Goal: Task Accomplishment & Management: Use online tool/utility

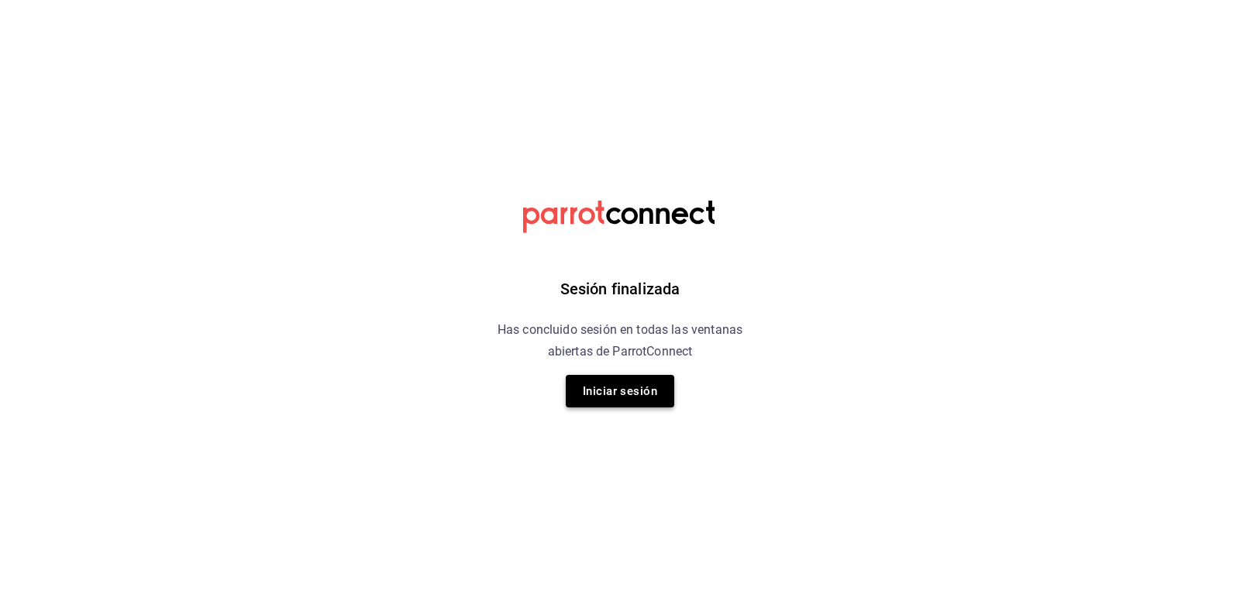
click at [620, 387] on button "Iniciar sesión" at bounding box center [620, 391] width 108 height 33
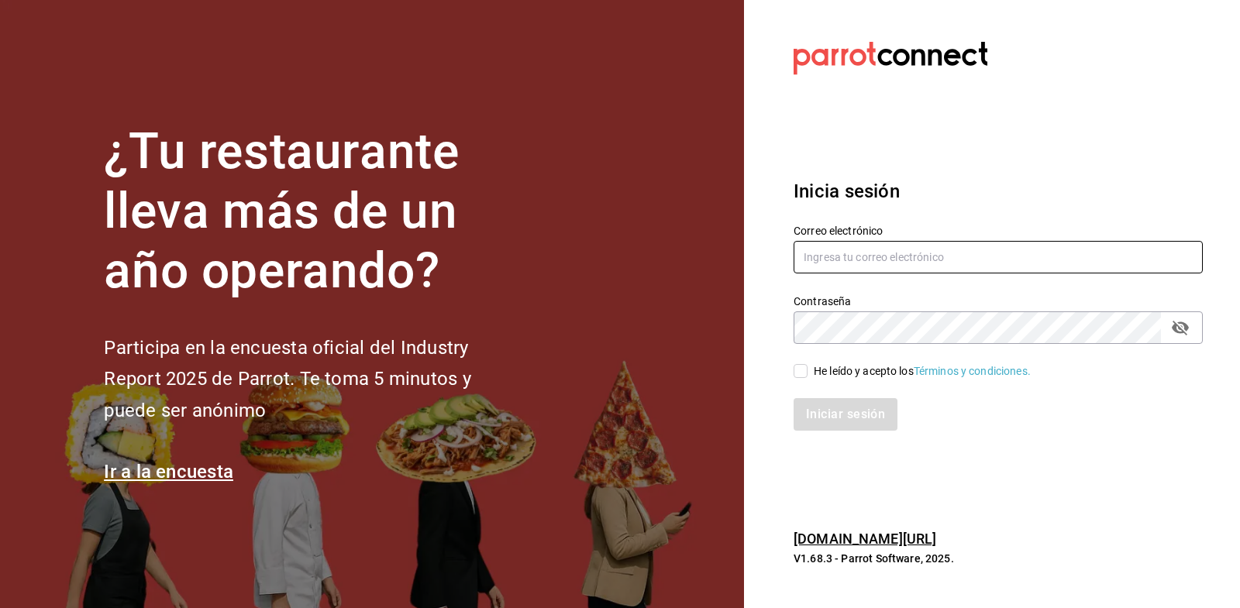
click at [866, 250] on input "text" at bounding box center [997, 257] width 409 height 33
paste input "facturas@comando.cafe"
type input "facturas@comando.cafe"
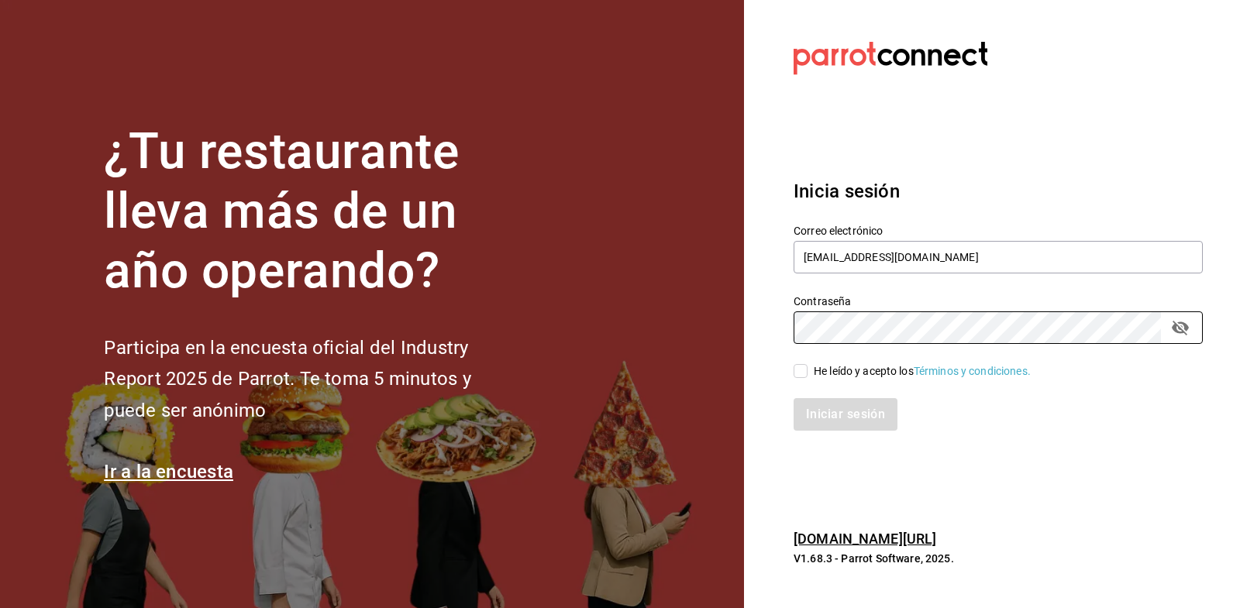
click at [804, 369] on input "He leído y acepto los Términos y condiciones." at bounding box center [800, 371] width 14 height 14
checkbox input "true"
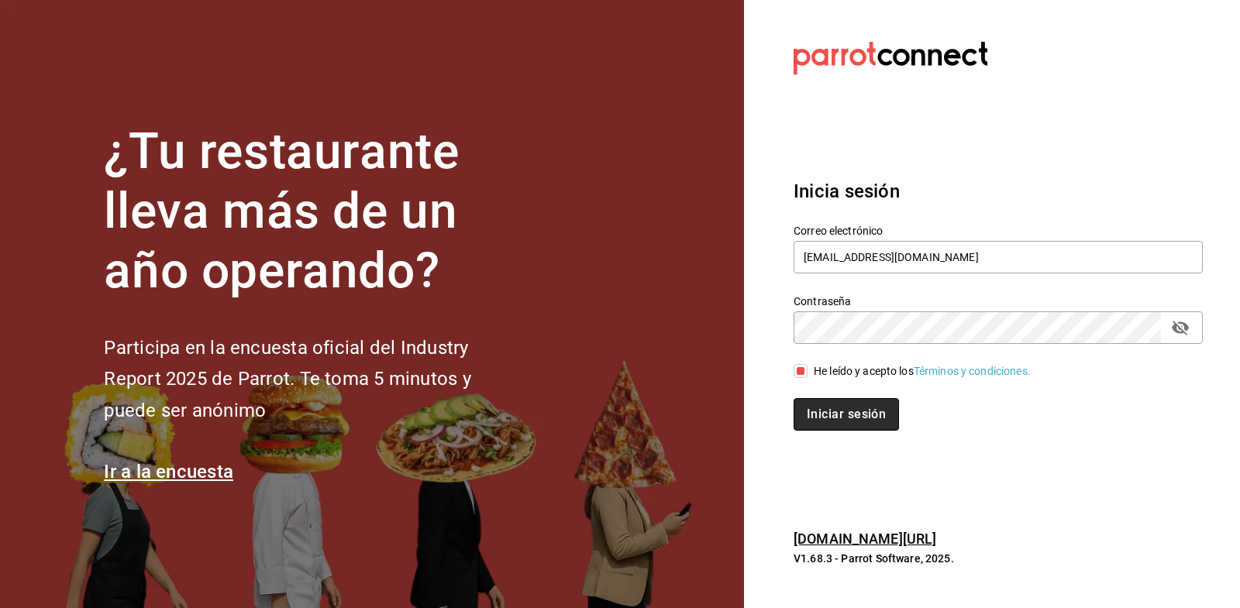
click at [846, 410] on button "Iniciar sesión" at bounding box center [845, 414] width 105 height 33
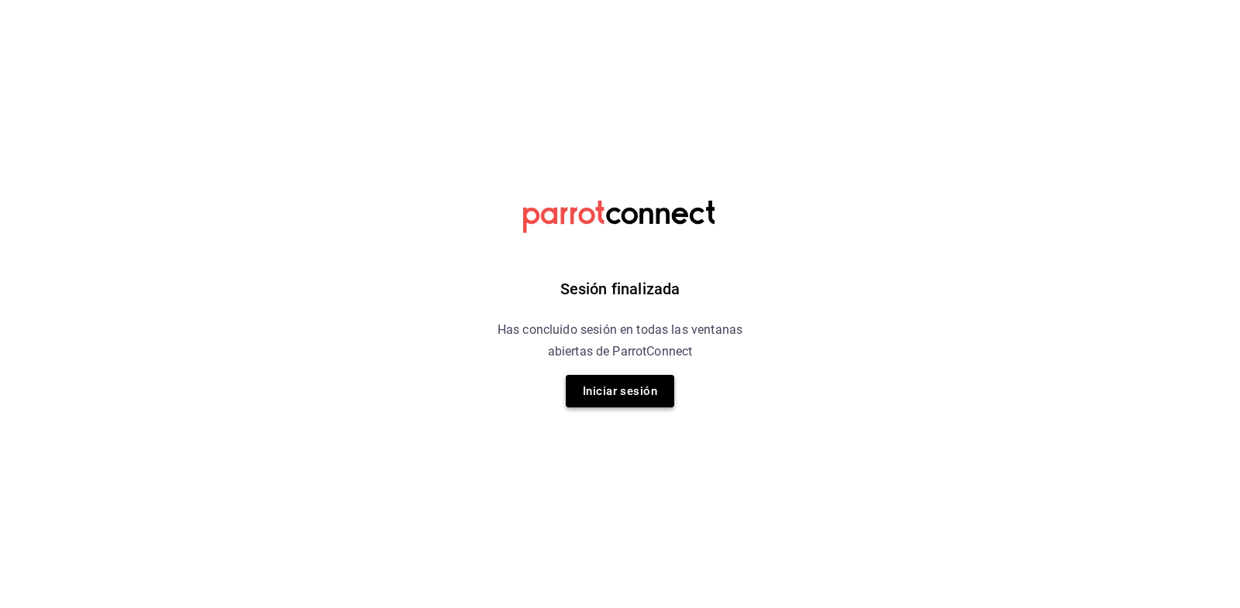
click at [642, 387] on button "Iniciar sesión" at bounding box center [620, 391] width 108 height 33
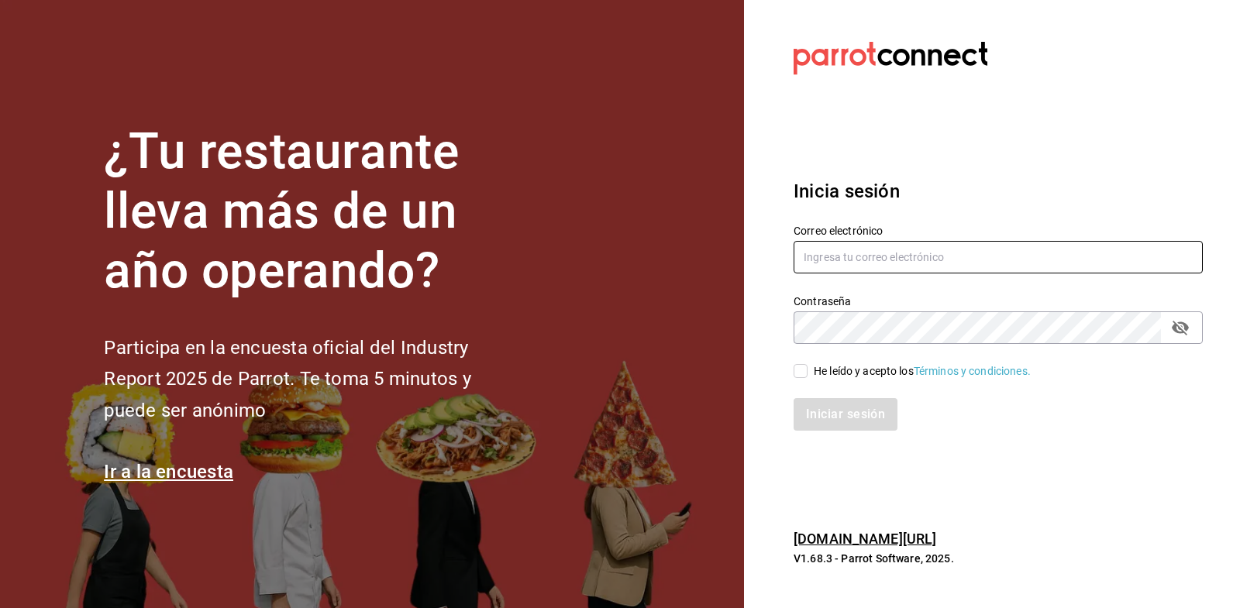
click at [882, 256] on input "text" at bounding box center [997, 257] width 409 height 33
paste input "facturas@comando.cafe"
type input "facturas@comando.cafe"
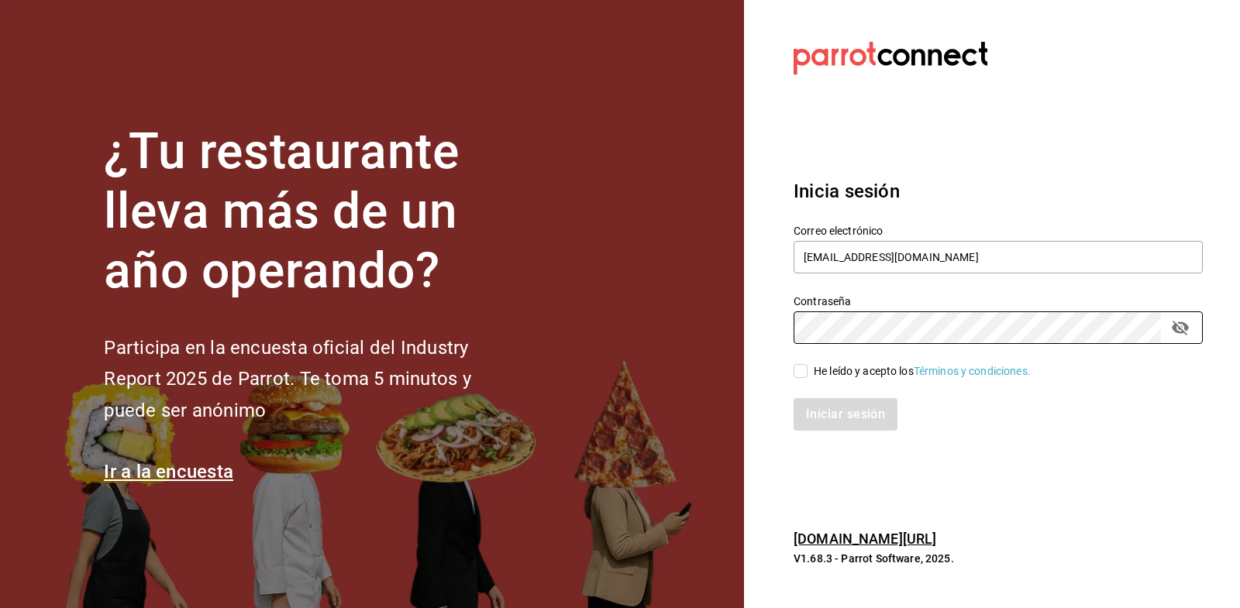
click at [802, 370] on input "He leído y acepto los Términos y condiciones." at bounding box center [800, 371] width 14 height 14
checkbox input "true"
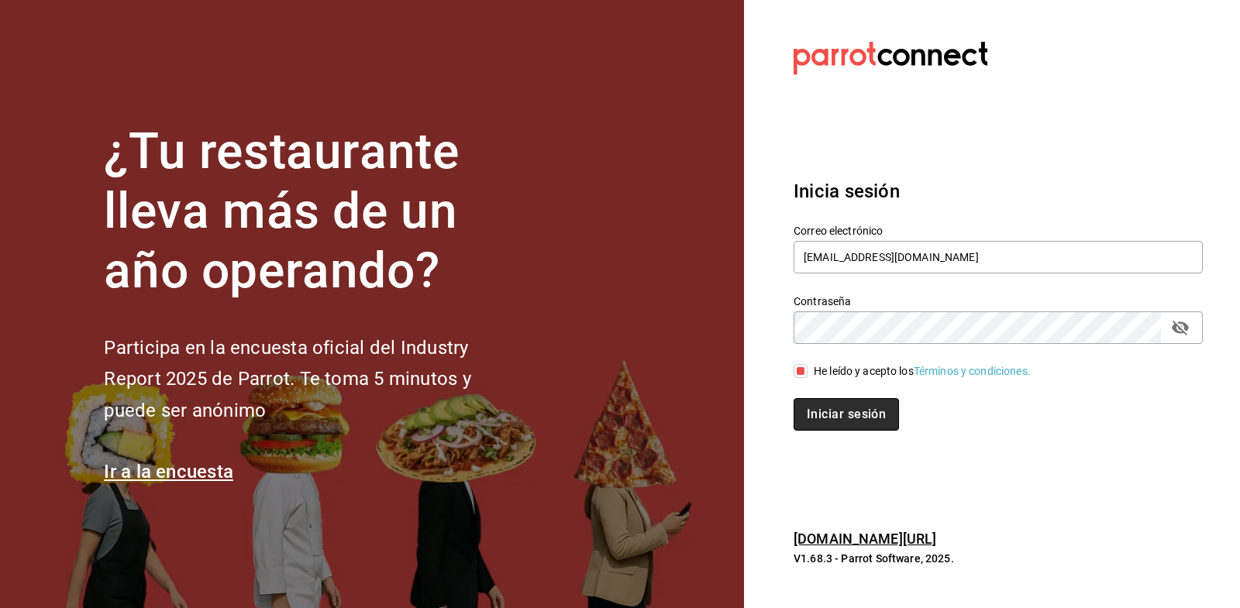
click at [837, 406] on button "Iniciar sesión" at bounding box center [845, 414] width 105 height 33
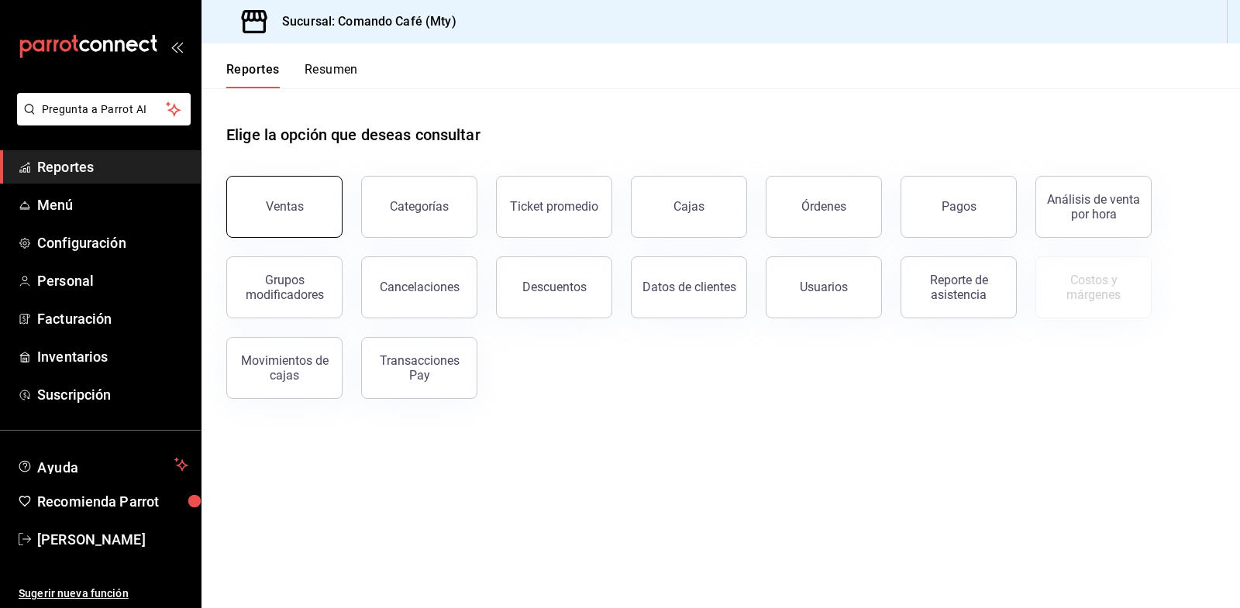
click at [296, 200] on div "Ventas" at bounding box center [285, 206] width 38 height 15
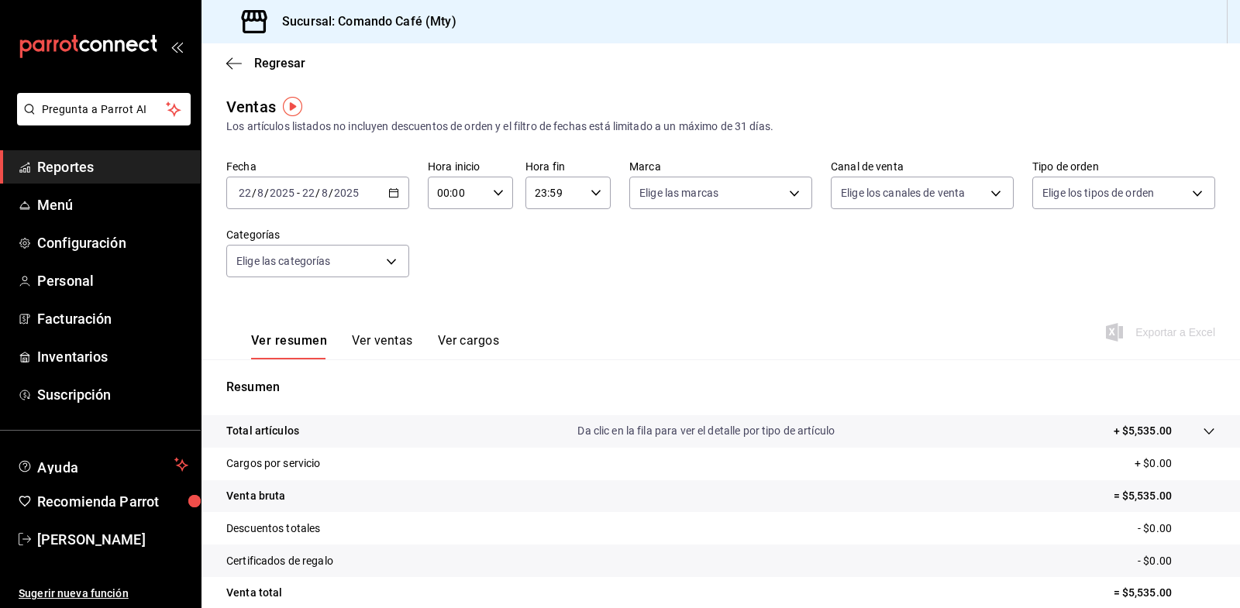
click at [389, 195] on \(Stroke\) "button" at bounding box center [393, 193] width 9 height 9
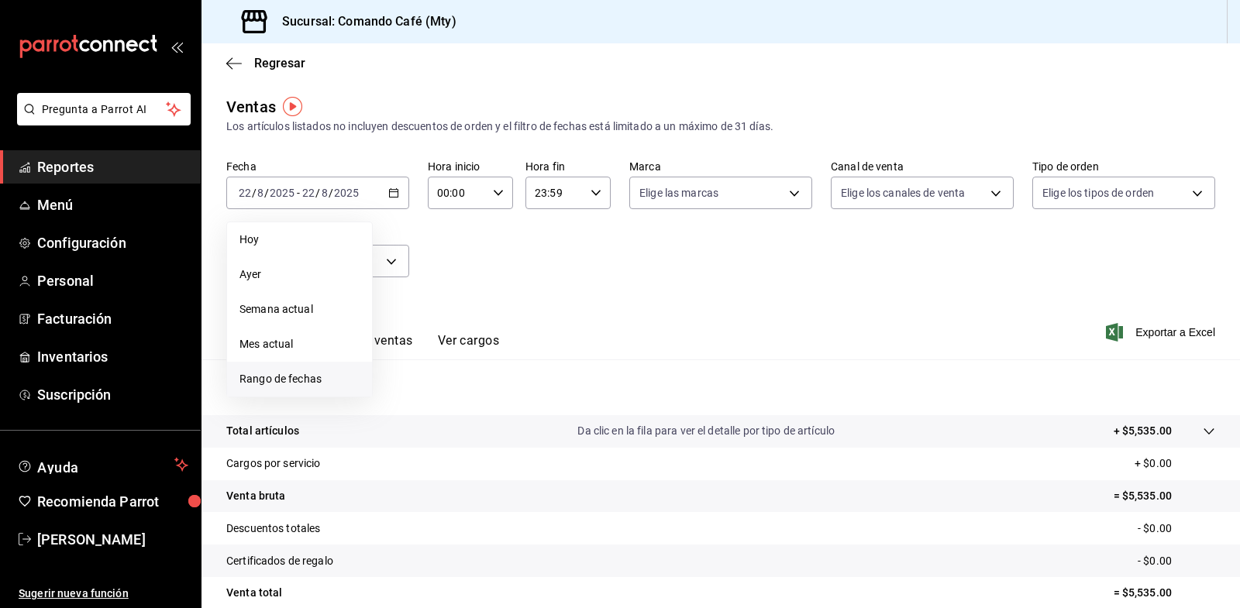
click at [296, 372] on span "Rango de fechas" at bounding box center [299, 379] width 120 height 16
click at [491, 364] on abbr "14" at bounding box center [487, 364] width 10 height 11
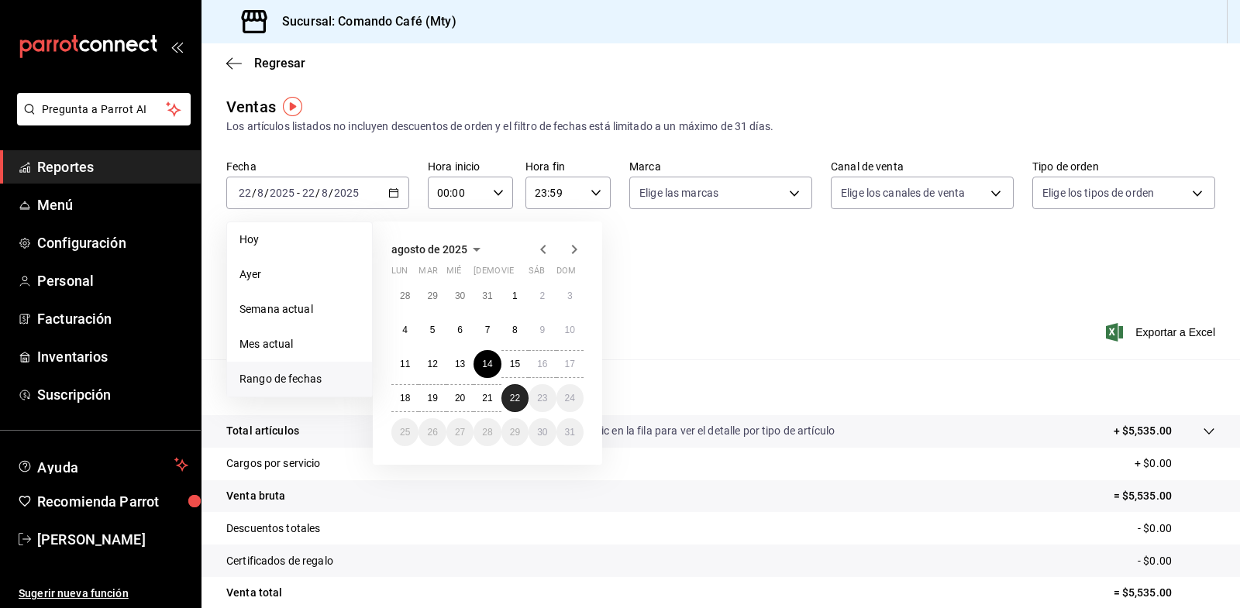
click at [515, 398] on abbr "22" at bounding box center [515, 398] width 10 height 11
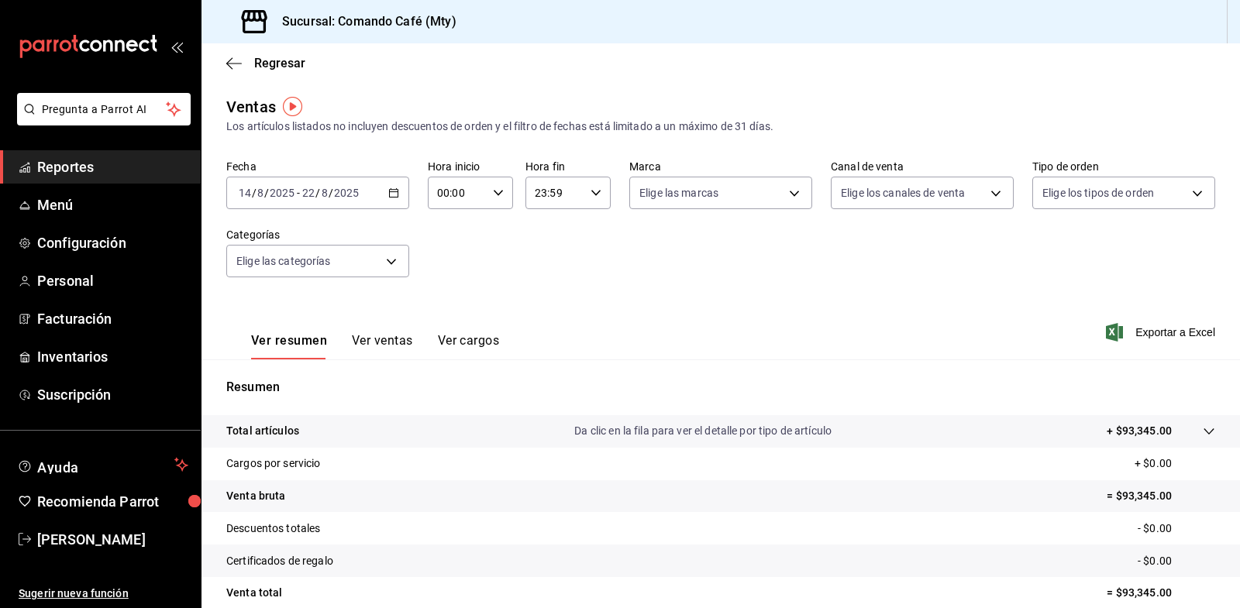
click at [387, 337] on button "Ver ventas" at bounding box center [382, 346] width 61 height 26
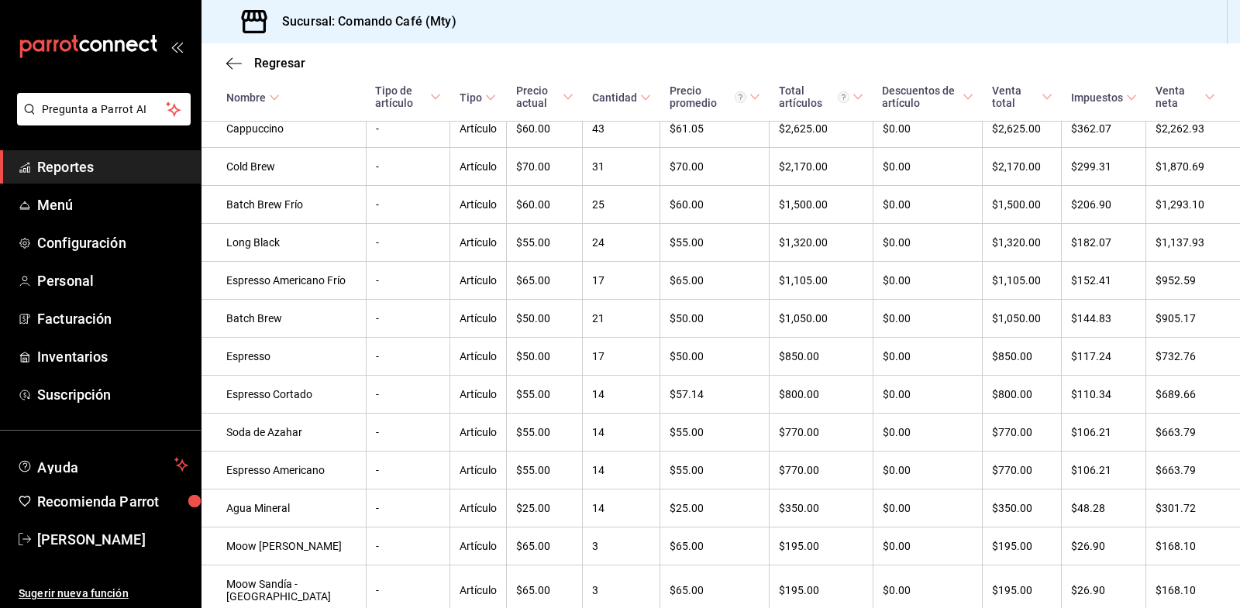
scroll to position [598, 0]
